Goal: Task Accomplishment & Management: Manage account settings

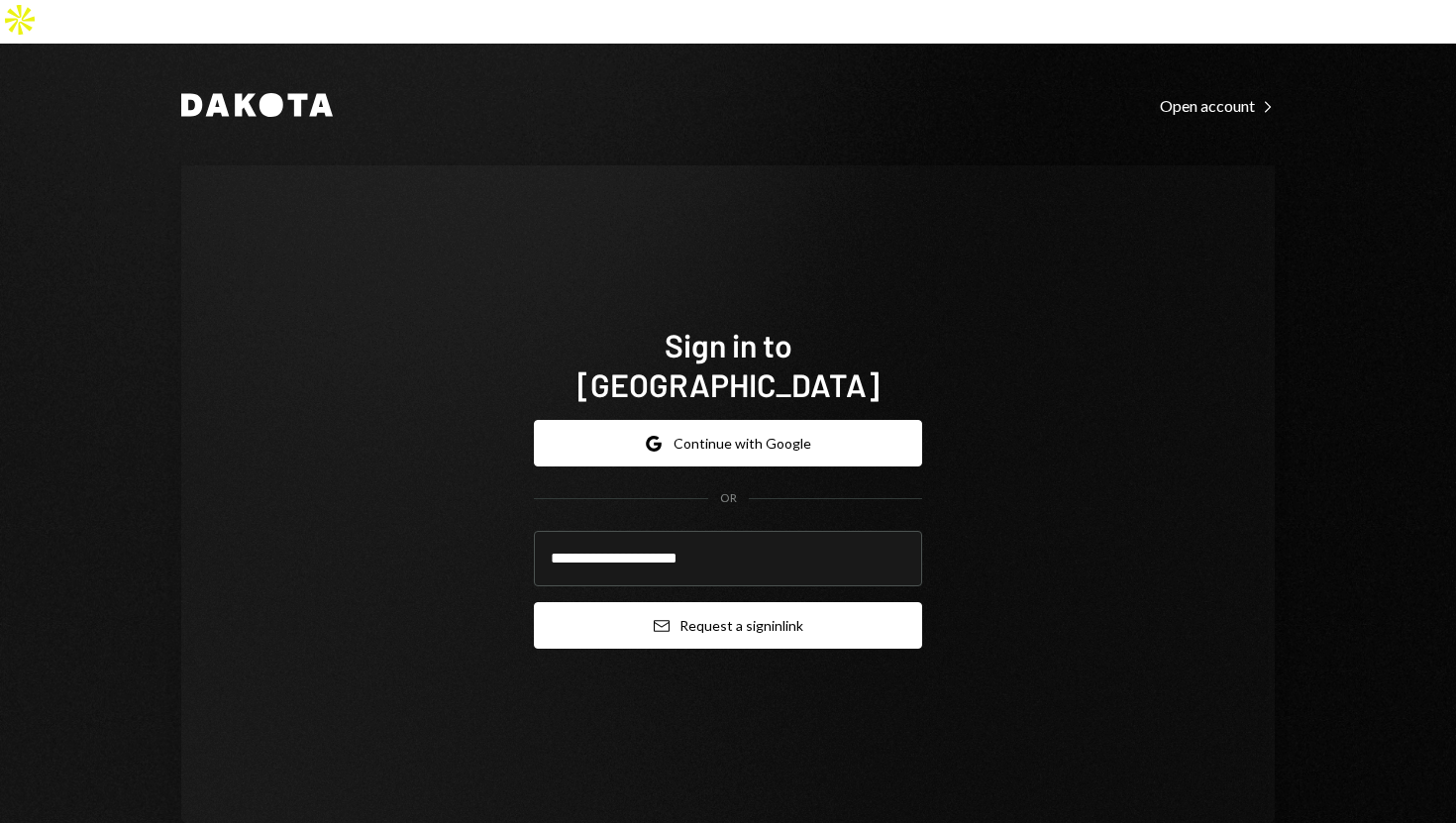
click at [560, 603] on button "Email Request a sign in link" at bounding box center [728, 626] width 389 height 47
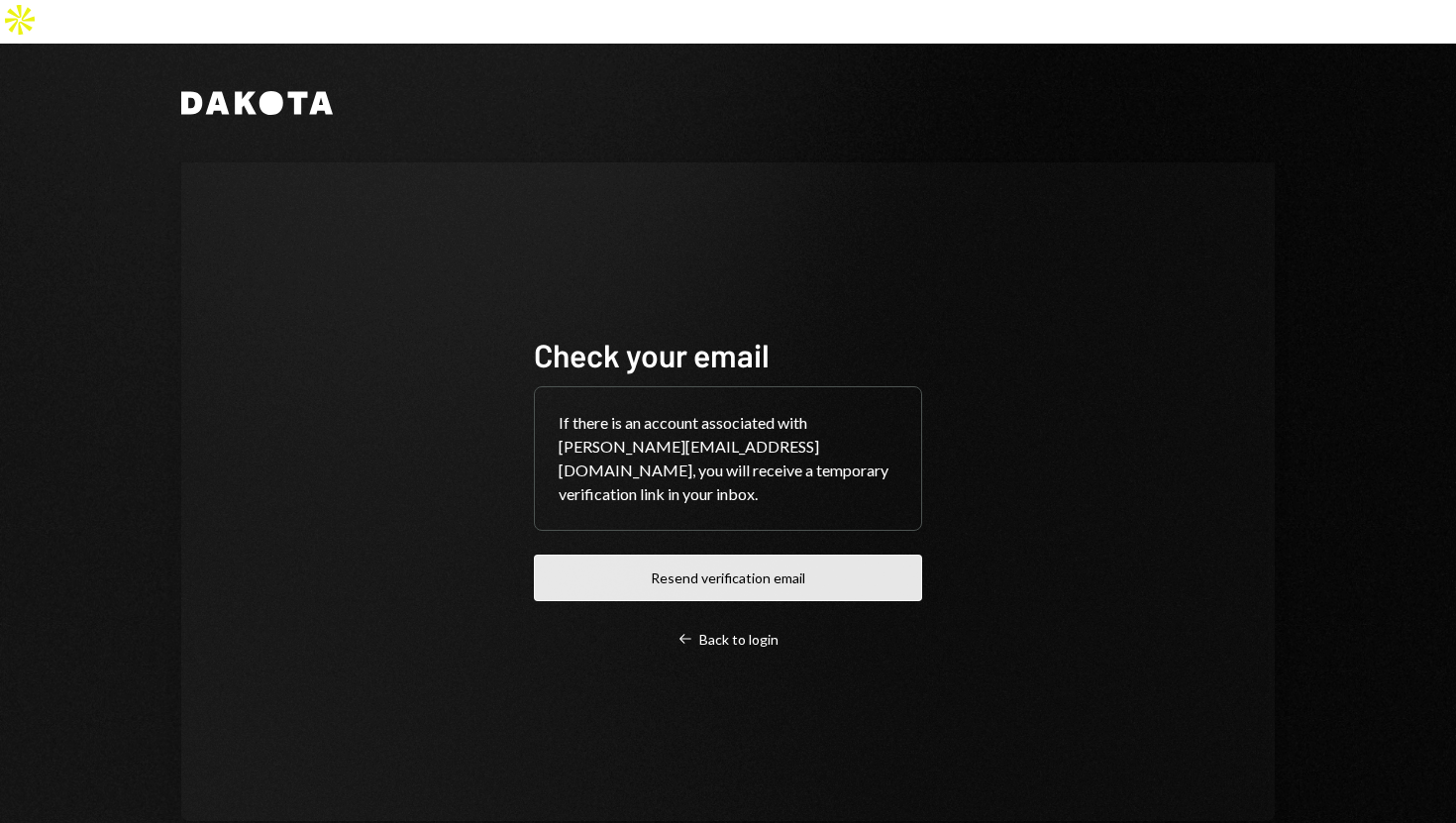
click at [644, 555] on button "Resend verification email" at bounding box center [728, 578] width 389 height 47
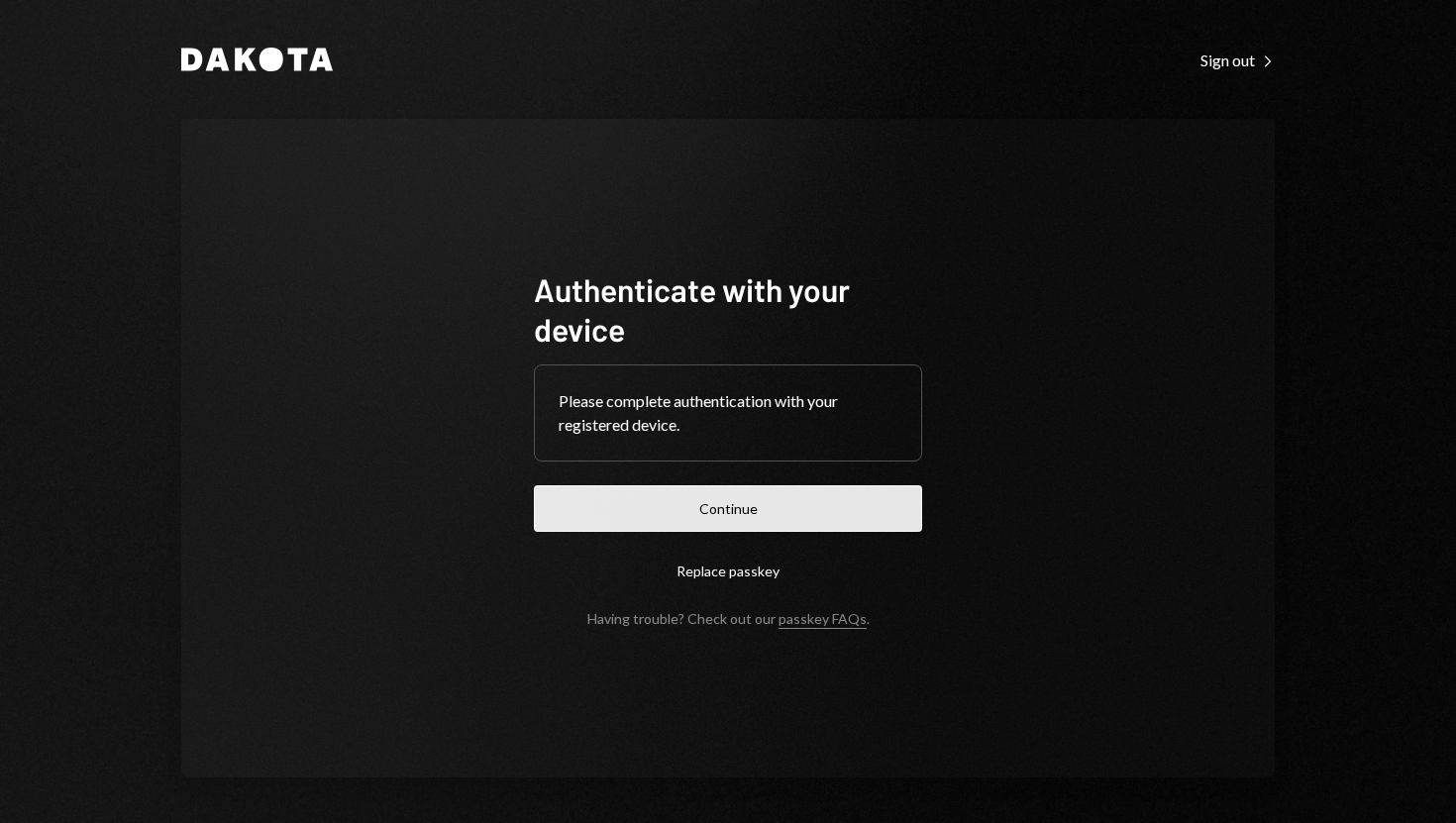
click at [713, 519] on button "Continue" at bounding box center [728, 509] width 389 height 47
click at [713, 519] on form "Authenticate with your device Please complete authentication with your register…" at bounding box center [728, 448] width 389 height 358
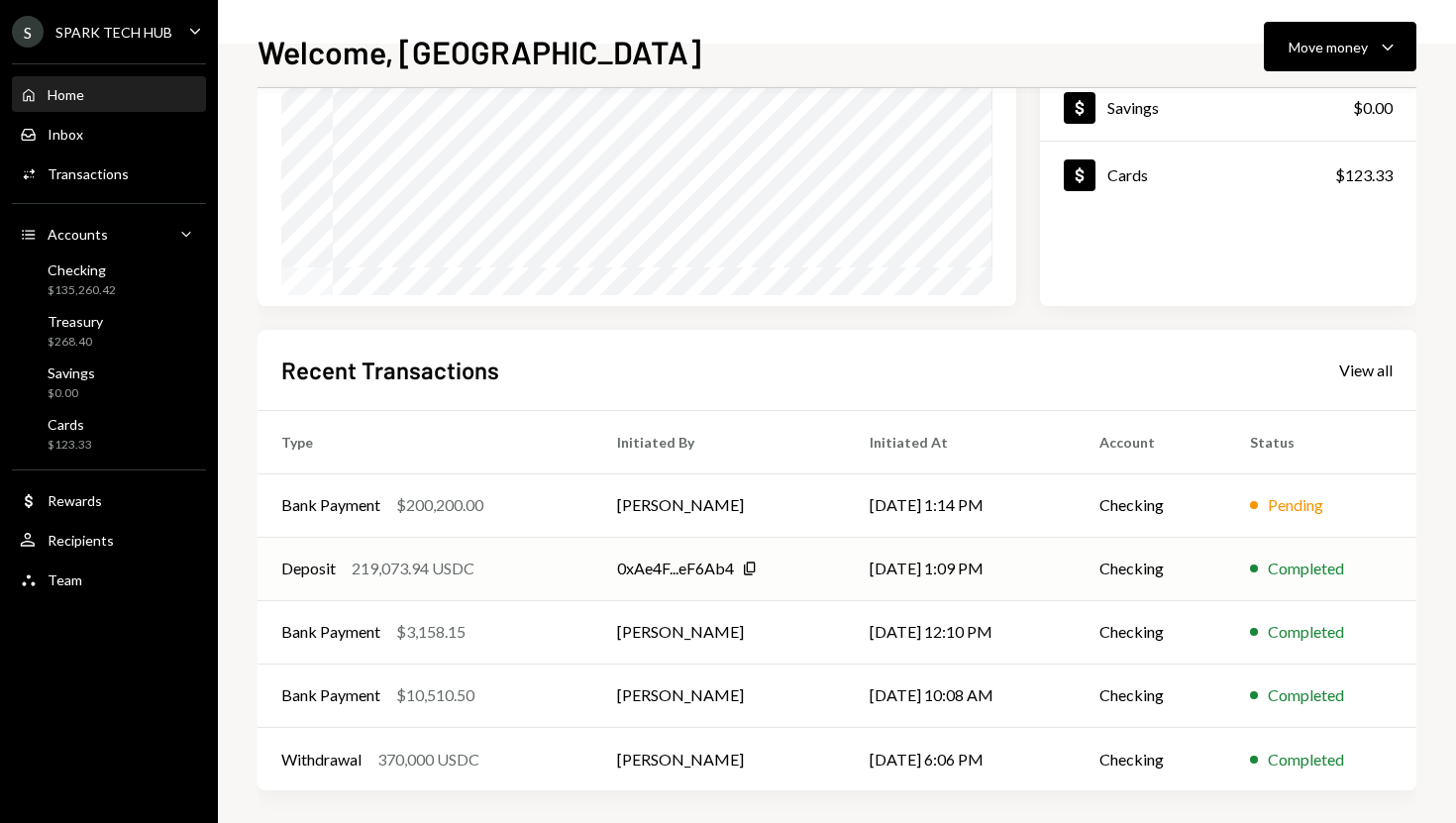
scroll to position [277, 0]
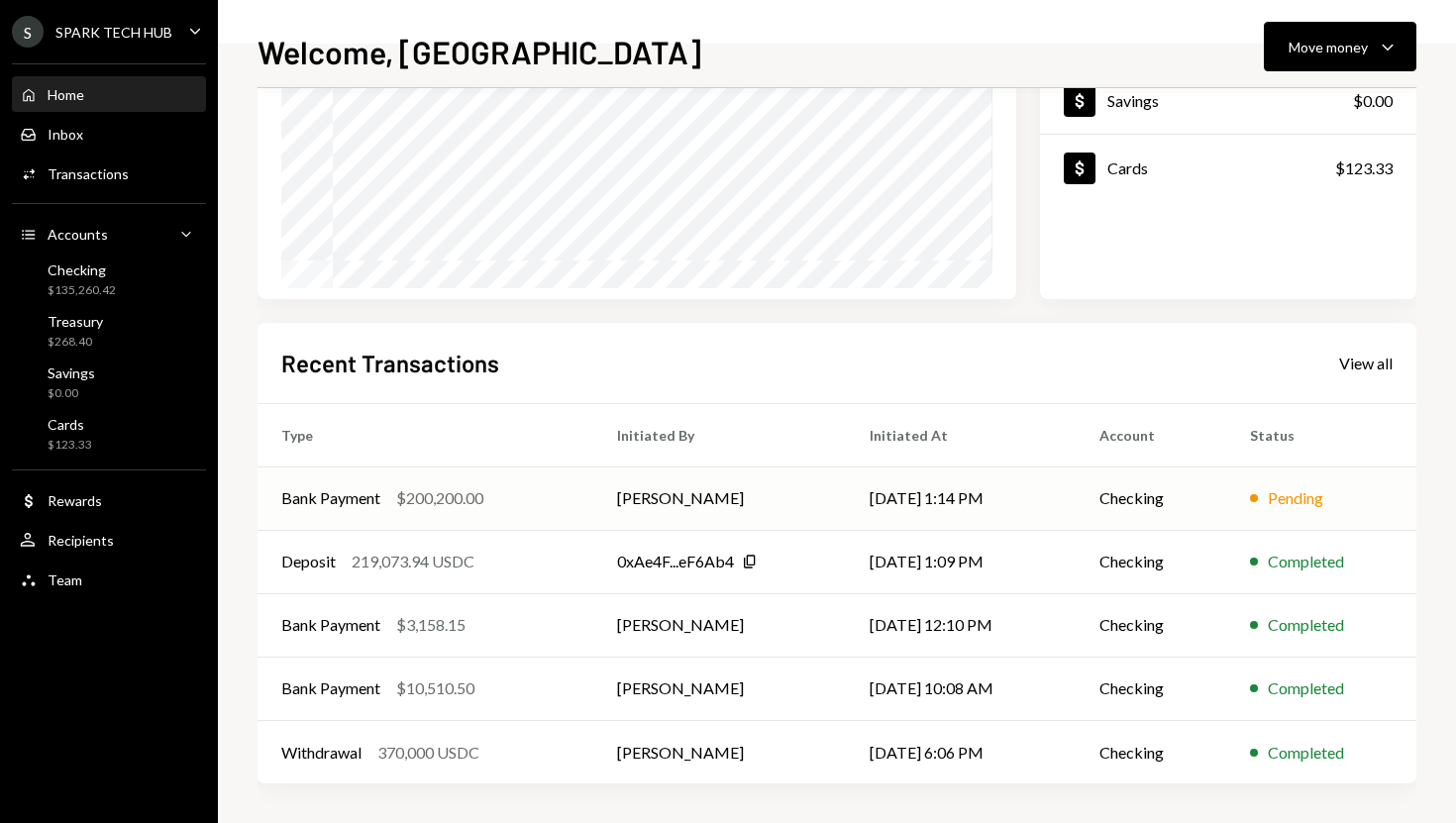
click at [529, 502] on div "Bank Payment $200,200.00" at bounding box center [425, 499] width 288 height 24
